Goal: Use online tool/utility: Utilize a website feature to perform a specific function

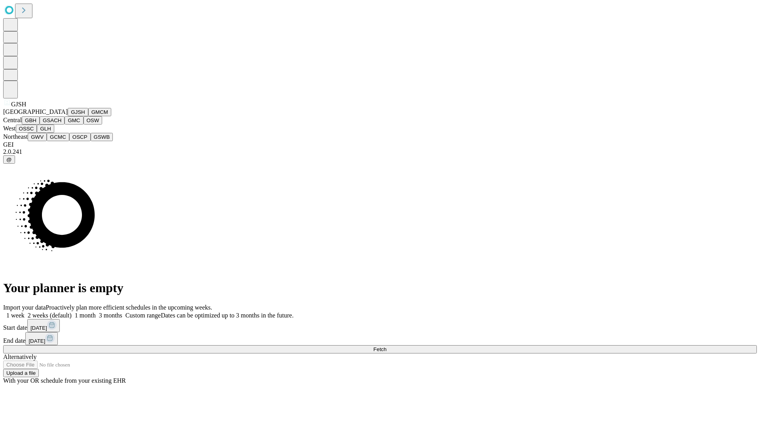
click at [68, 116] on button "GJSH" at bounding box center [78, 112] width 21 height 8
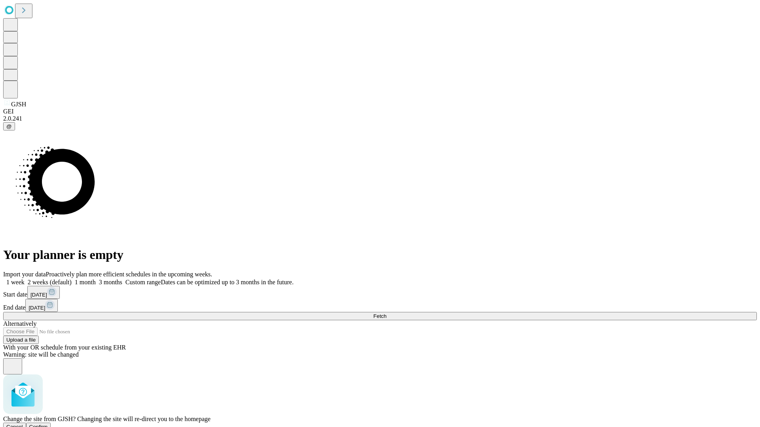
click at [48, 424] on span "Confirm" at bounding box center [38, 427] width 19 height 6
click at [96, 279] on label "1 month" at bounding box center [84, 282] width 24 height 7
click at [386, 313] on span "Fetch" at bounding box center [379, 316] width 13 height 6
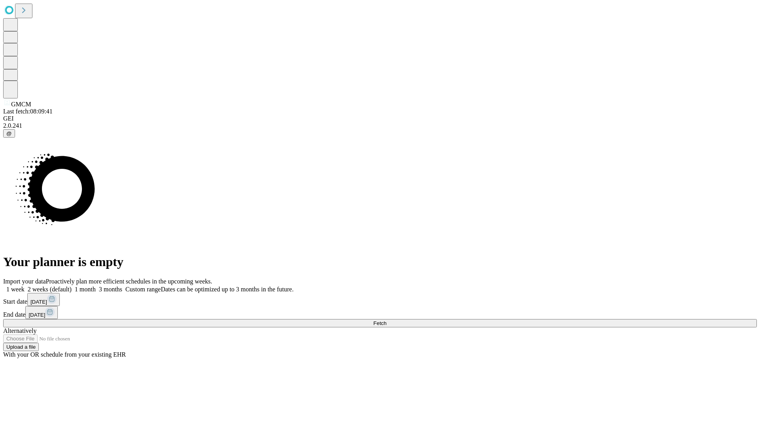
click at [96, 286] on label "1 month" at bounding box center [84, 289] width 24 height 7
click at [386, 320] on span "Fetch" at bounding box center [379, 323] width 13 height 6
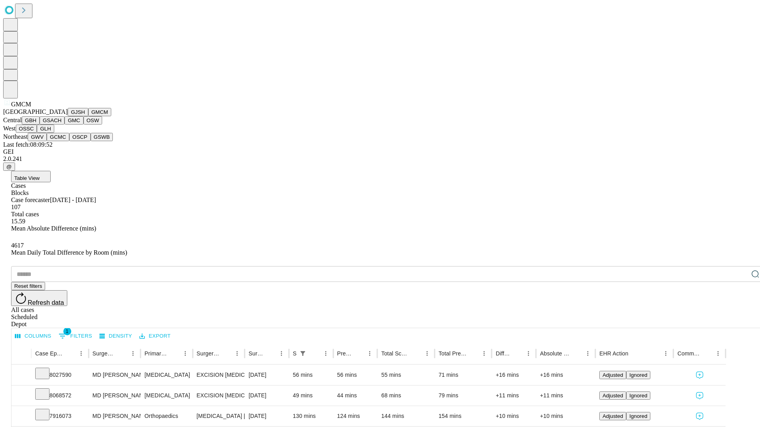
click at [40, 125] on button "GBH" at bounding box center [31, 120] width 18 height 8
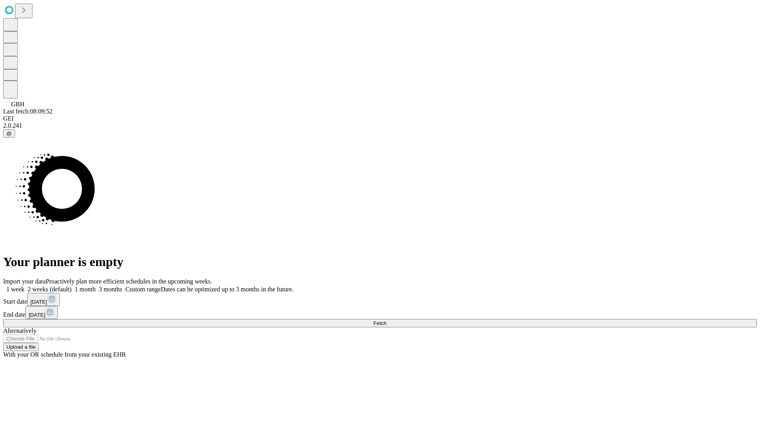
click at [386, 320] on span "Fetch" at bounding box center [379, 323] width 13 height 6
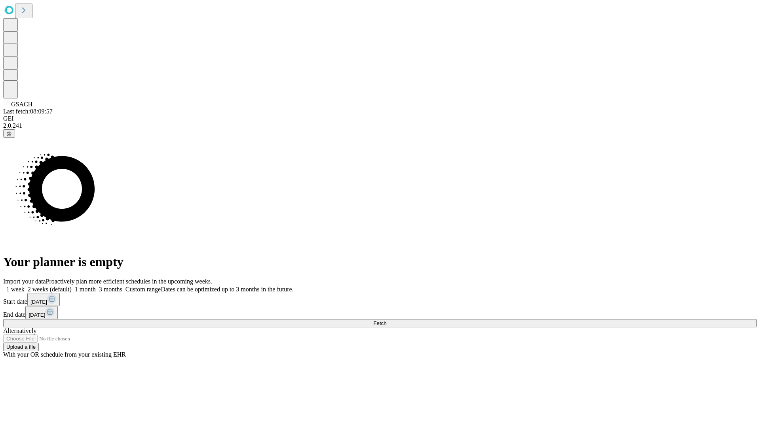
click at [96, 286] on label "1 month" at bounding box center [84, 289] width 24 height 7
click at [386, 320] on span "Fetch" at bounding box center [379, 323] width 13 height 6
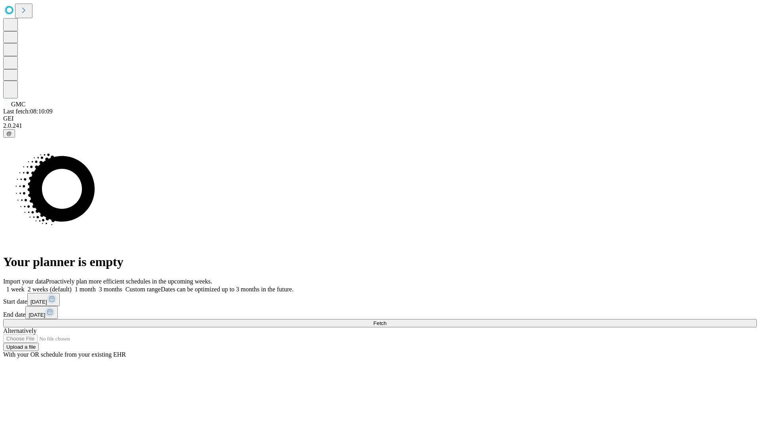
click at [96, 286] on label "1 month" at bounding box center [84, 289] width 24 height 7
click at [386, 320] on span "Fetch" at bounding box center [379, 323] width 13 height 6
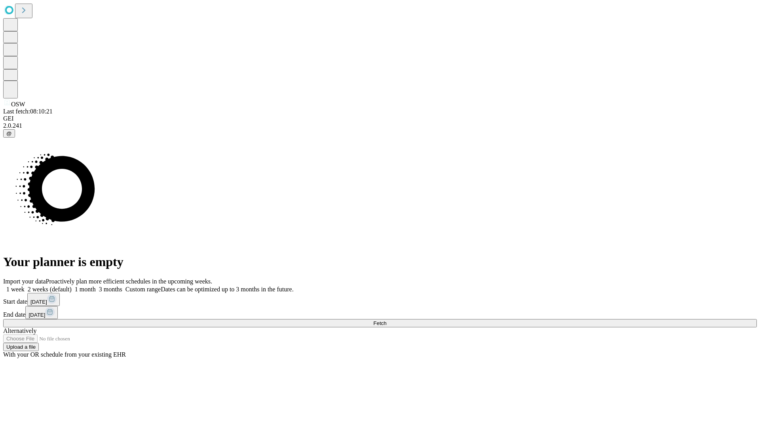
click at [386, 320] on span "Fetch" at bounding box center [379, 323] width 13 height 6
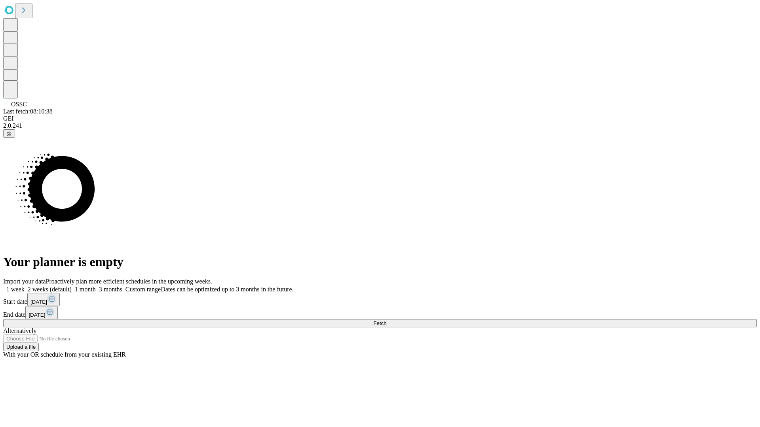
click at [96, 286] on label "1 month" at bounding box center [84, 289] width 24 height 7
click at [386, 320] on span "Fetch" at bounding box center [379, 323] width 13 height 6
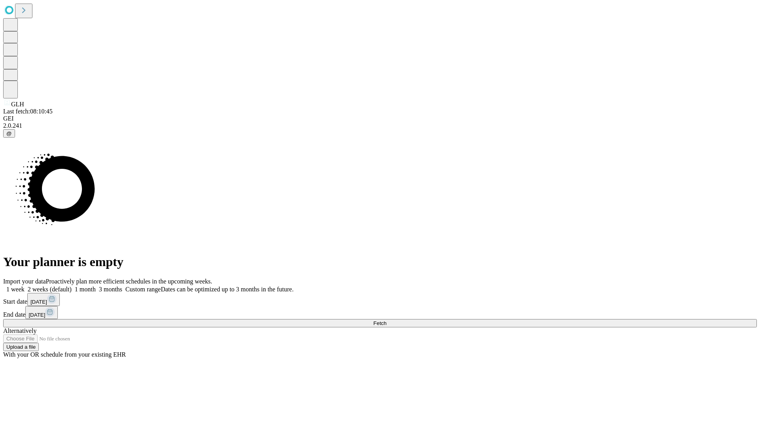
click at [96, 286] on label "1 month" at bounding box center [84, 289] width 24 height 7
click at [386, 320] on span "Fetch" at bounding box center [379, 323] width 13 height 6
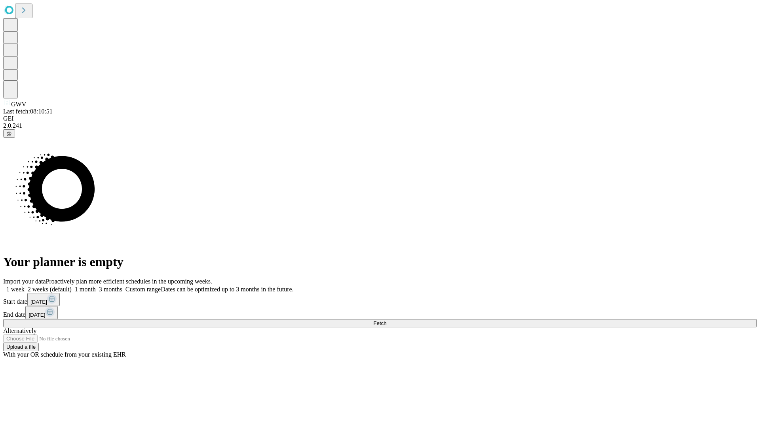
click at [96, 286] on label "1 month" at bounding box center [84, 289] width 24 height 7
click at [386, 320] on span "Fetch" at bounding box center [379, 323] width 13 height 6
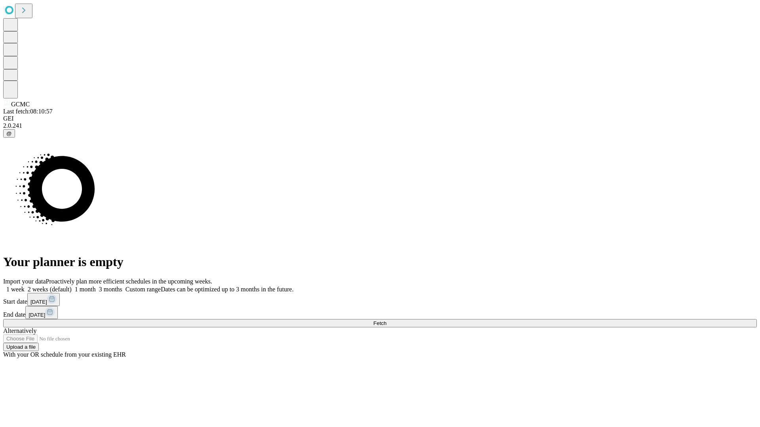
click at [96, 286] on label "1 month" at bounding box center [84, 289] width 24 height 7
click at [386, 320] on span "Fetch" at bounding box center [379, 323] width 13 height 6
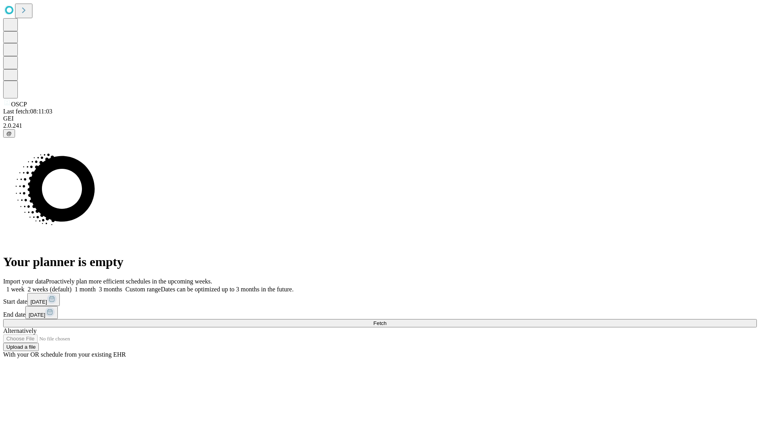
click at [96, 286] on label "1 month" at bounding box center [84, 289] width 24 height 7
click at [386, 320] on span "Fetch" at bounding box center [379, 323] width 13 height 6
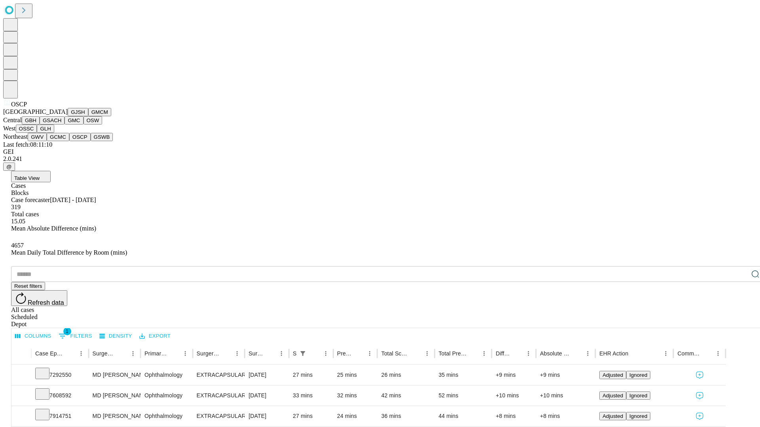
click at [91, 141] on button "GSWB" at bounding box center [102, 137] width 23 height 8
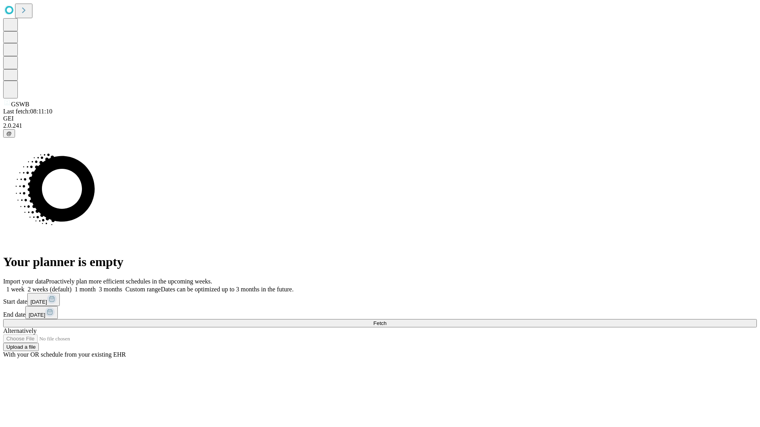
click at [96, 286] on label "1 month" at bounding box center [84, 289] width 24 height 7
click at [386, 320] on span "Fetch" at bounding box center [379, 323] width 13 height 6
